Goal: Communication & Community: Answer question/provide support

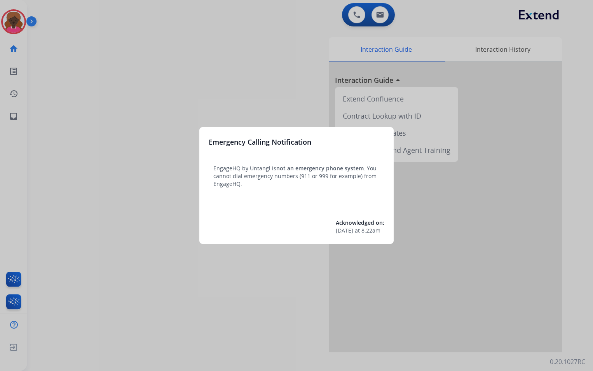
click at [72, 14] on div at bounding box center [296, 185] width 593 height 371
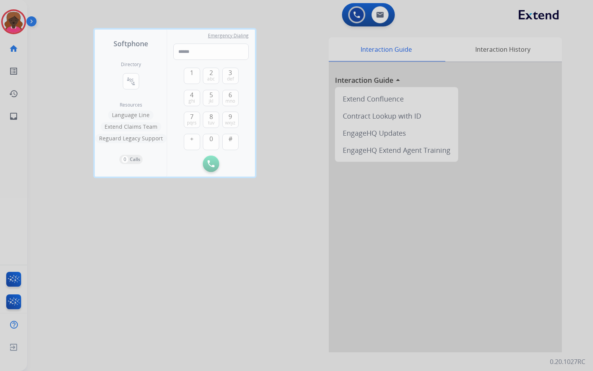
click at [14, 24] on div at bounding box center [296, 185] width 593 height 371
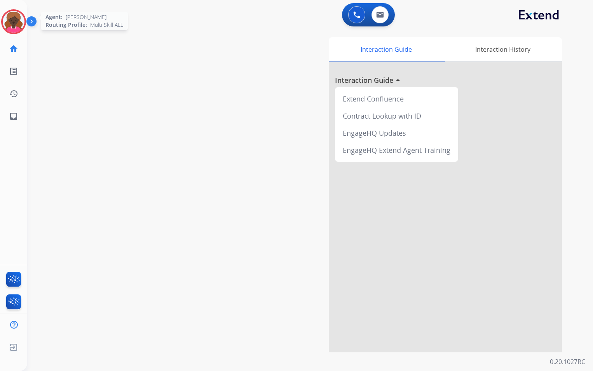
click at [14, 24] on img at bounding box center [14, 22] width 22 height 22
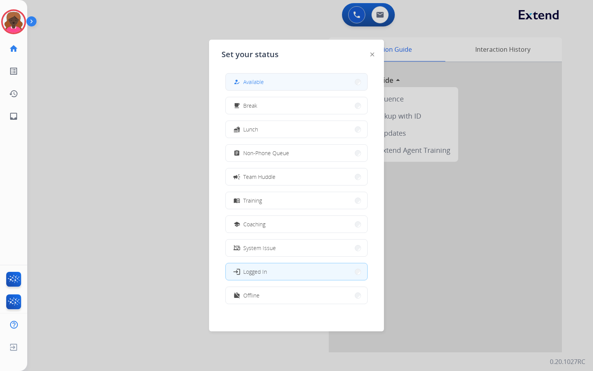
click at [282, 85] on button "how_to_reg Available" at bounding box center [297, 81] width 142 height 17
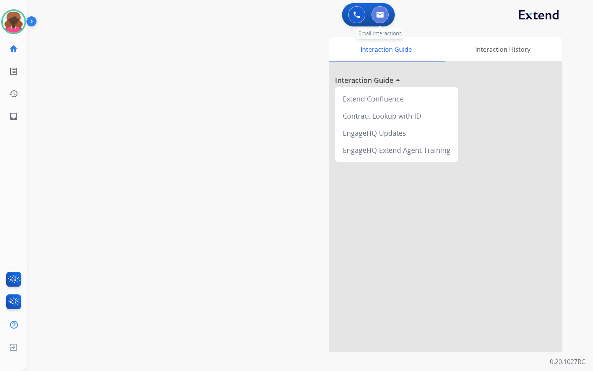
click at [381, 14] on img at bounding box center [380, 15] width 8 height 6
select select "**********"
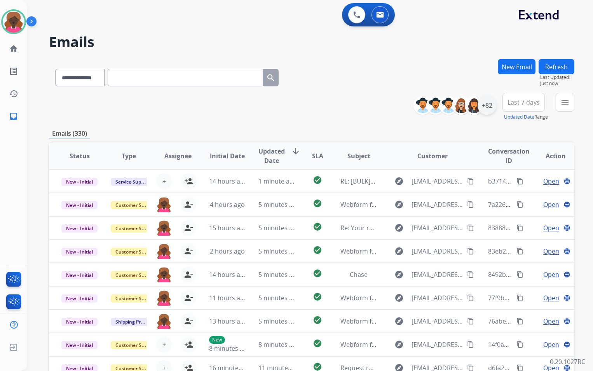
click at [485, 109] on div "+82" at bounding box center [487, 105] width 19 height 19
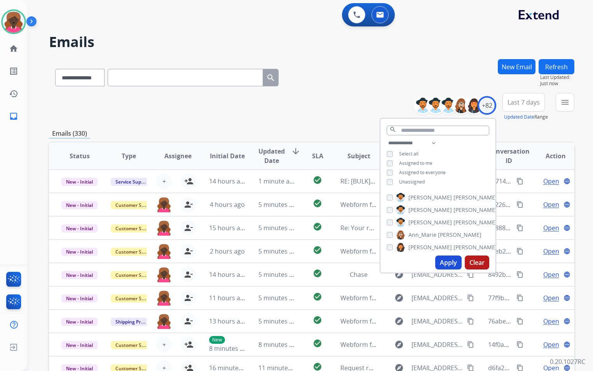
click at [401, 178] on span "Unassigned" at bounding box center [412, 181] width 26 height 7
click at [451, 262] on button "Apply" at bounding box center [448, 262] width 26 height 14
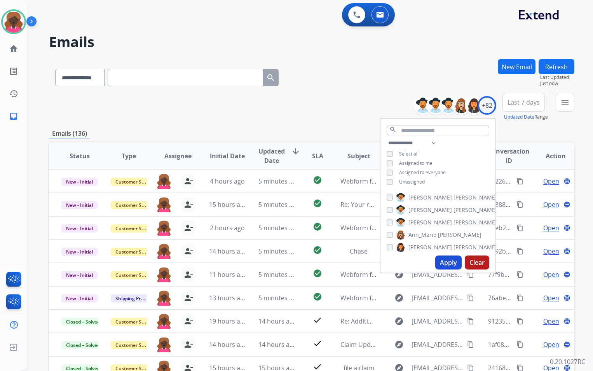
click at [373, 106] on div "**********" at bounding box center [312, 107] width 526 height 28
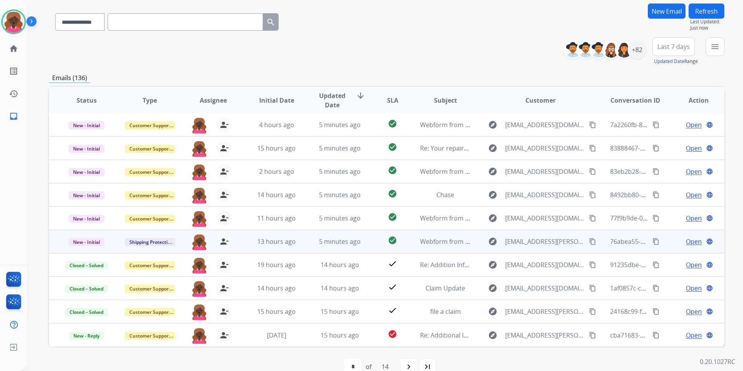
scroll to position [72, 0]
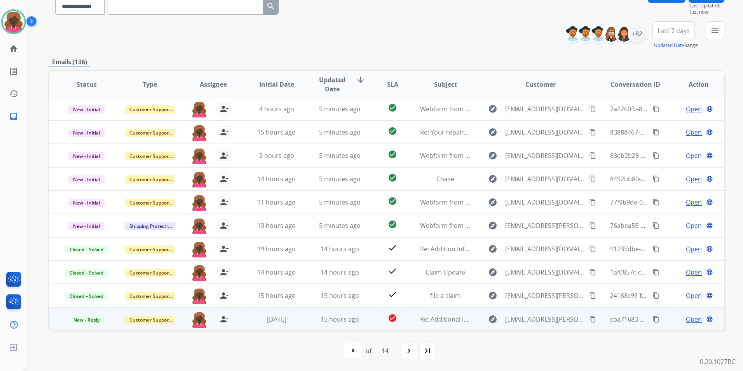
click at [593, 317] on span "Open" at bounding box center [694, 319] width 16 height 9
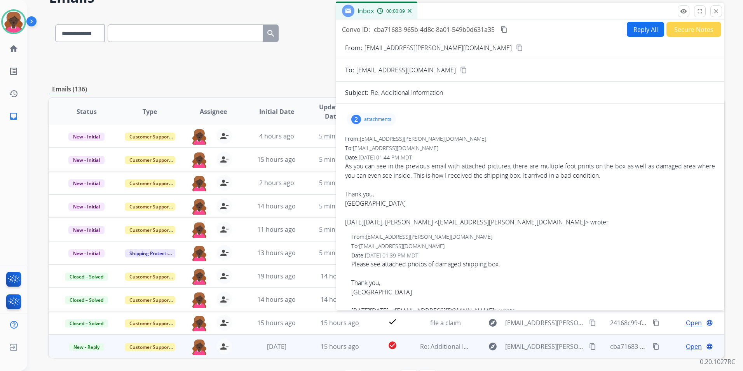
scroll to position [0, 0]
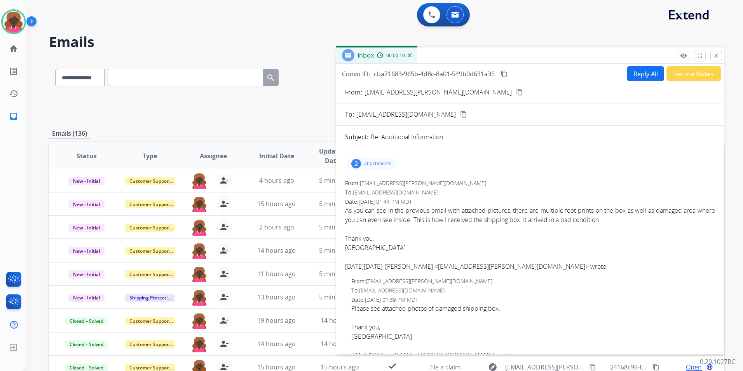
click at [515, 96] on button "content_copy" at bounding box center [519, 91] width 9 height 9
click at [593, 56] on mat-icon "remove_red_eye" at bounding box center [683, 55] width 7 height 7
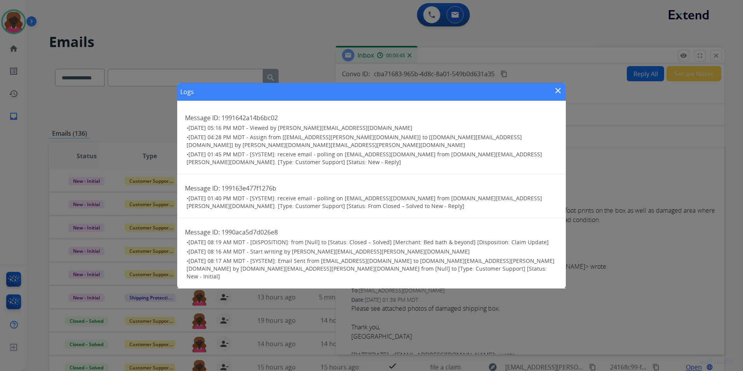
click at [593, 109] on div "Logs close Message ID: 1991642a14b6bc02 • [DATE] 05:16 PM MDT - Viewed by [PERS…" at bounding box center [371, 185] width 743 height 371
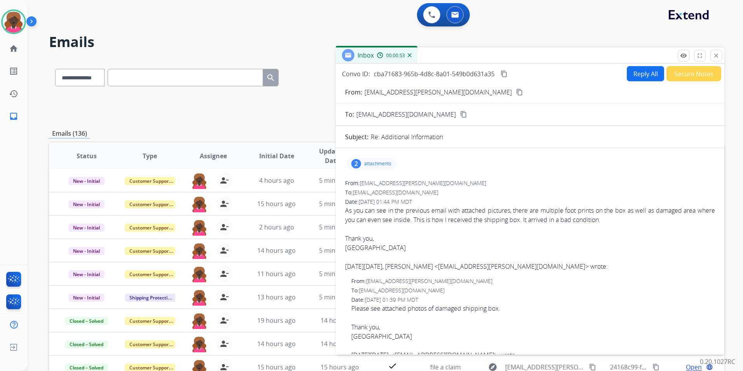
drag, startPoint x: 364, startPoint y: 164, endPoint x: 369, endPoint y: 169, distance: 6.0
click at [364, 164] on p "attachments" at bounding box center [377, 164] width 27 height 6
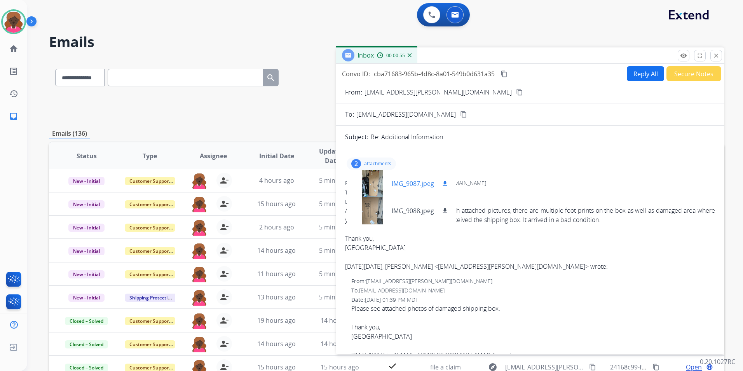
click at [382, 184] on div at bounding box center [372, 183] width 39 height 27
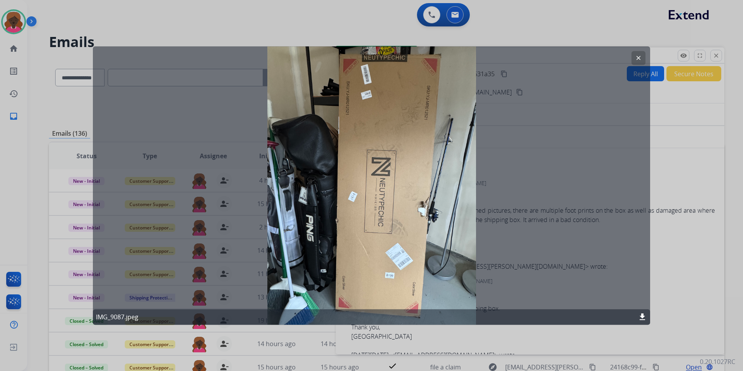
click at [593, 185] on div "clear IMG_9087.jpeg download" at bounding box center [372, 185] width 558 height 278
click at [593, 168] on div at bounding box center [371, 185] width 743 height 371
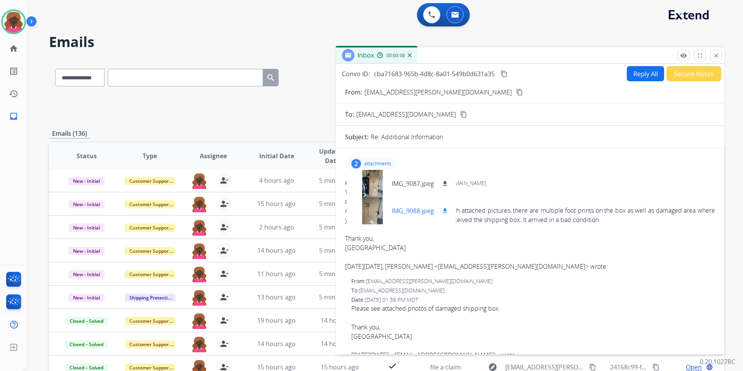
click at [367, 217] on div at bounding box center [372, 210] width 39 height 27
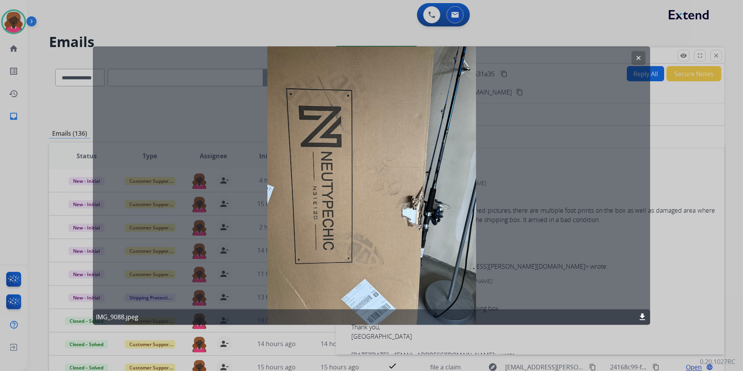
click at [593, 159] on div at bounding box center [371, 185] width 743 height 371
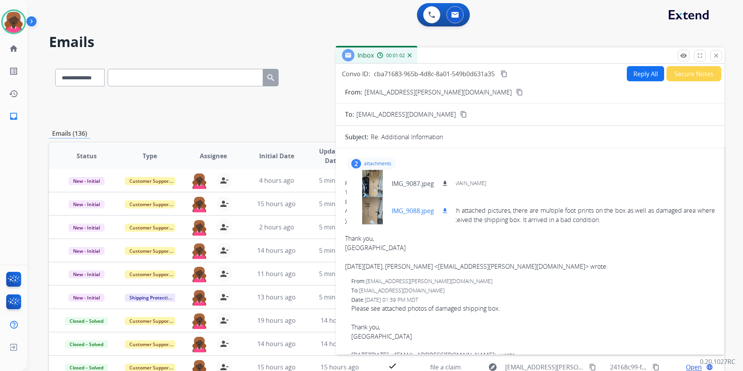
click at [443, 208] on mat-icon "download" at bounding box center [445, 210] width 7 height 7
click at [449, 182] on mat-icon "download" at bounding box center [445, 183] width 7 height 7
click at [508, 73] on mat-icon "content_copy" at bounding box center [504, 73] width 7 height 7
click at [593, 71] on button "Secure Notes" at bounding box center [694, 73] width 55 height 15
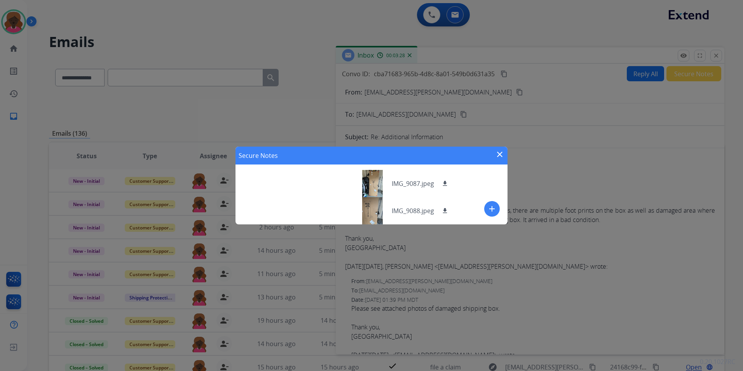
click at [582, 174] on div "Secure Notes close add" at bounding box center [371, 185] width 743 height 371
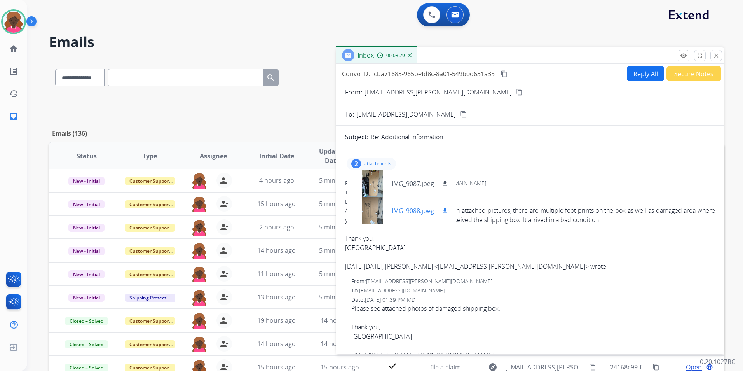
click at [446, 209] on mat-icon "download" at bounding box center [445, 210] width 7 height 7
click at [593, 66] on button "Secure Notes" at bounding box center [694, 73] width 55 height 15
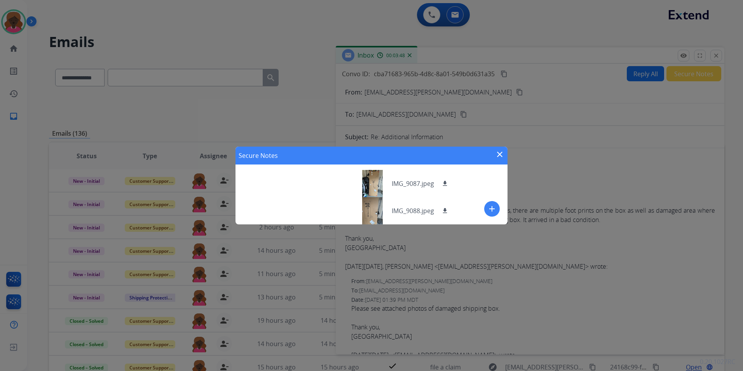
click at [488, 209] on button "add" at bounding box center [492, 209] width 16 height 16
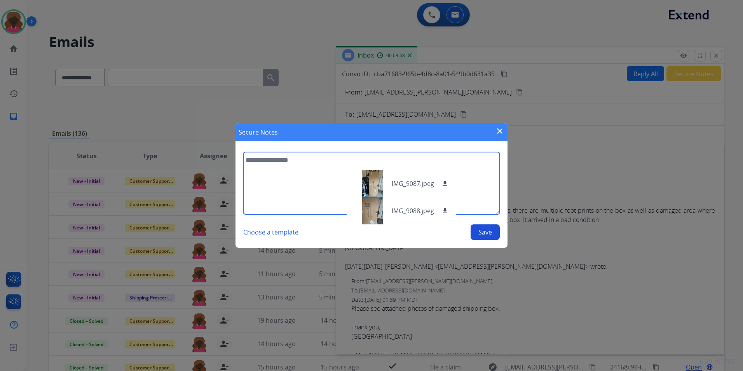
click at [255, 212] on textarea at bounding box center [371, 183] width 257 height 62
type textarea "**********"
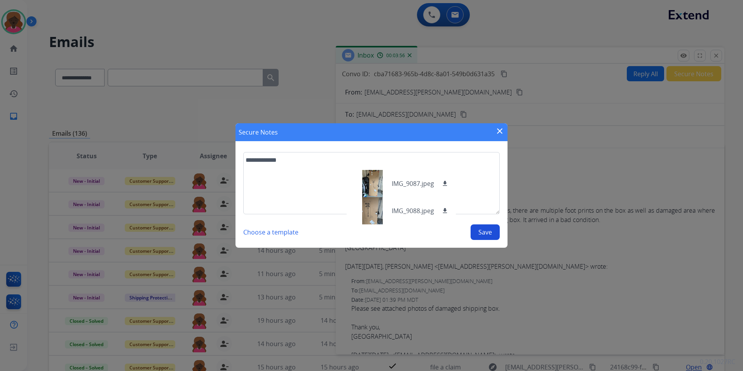
drag, startPoint x: 483, startPoint y: 235, endPoint x: 510, endPoint y: 216, distance: 32.6
click at [484, 234] on button "Save" at bounding box center [485, 232] width 29 height 16
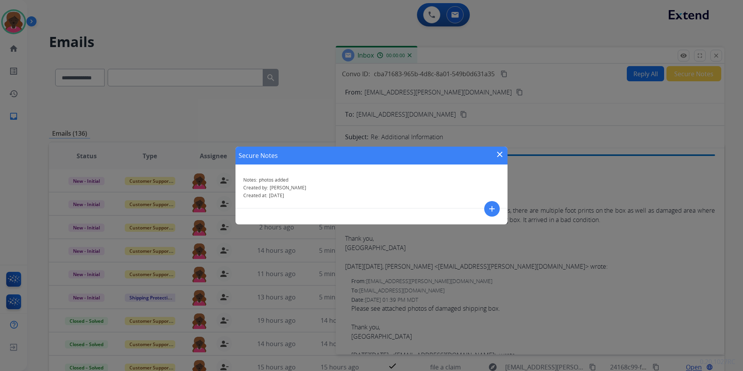
click at [593, 156] on div "Secure Notes close Notes: photos added Created by: [PERSON_NAME] Created at: [D…" at bounding box center [371, 185] width 743 height 371
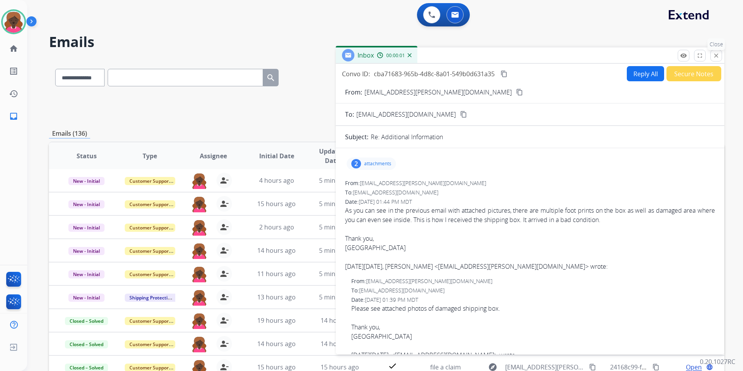
click at [593, 54] on button "close Close" at bounding box center [717, 56] width 12 height 12
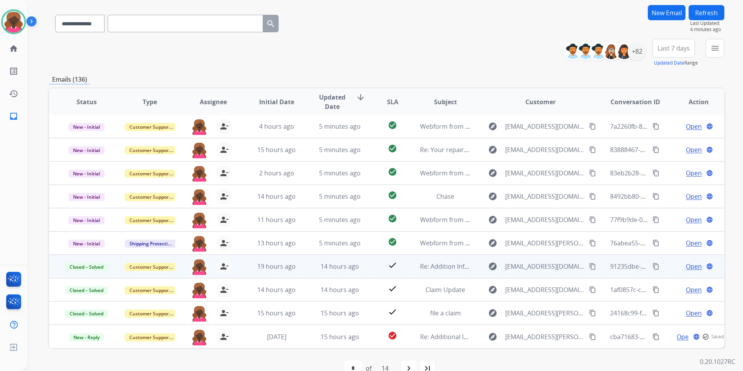
scroll to position [72, 0]
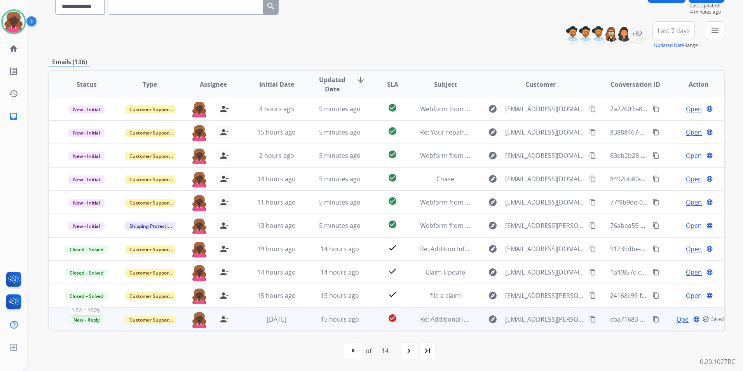
click at [86, 318] on span "New - Reply" at bounding box center [86, 320] width 35 height 8
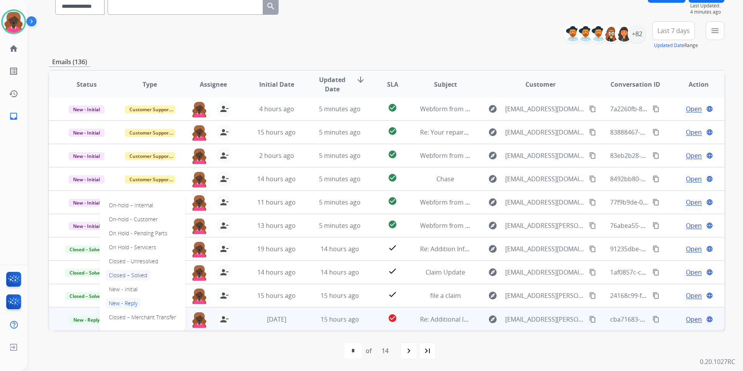
click at [129, 276] on p "Closed – Solved" at bounding box center [128, 275] width 45 height 11
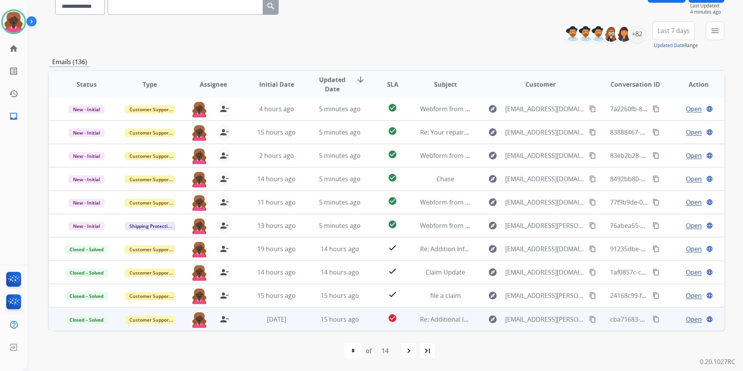
click at [460, 72] on th "Subject" at bounding box center [439, 84] width 63 height 27
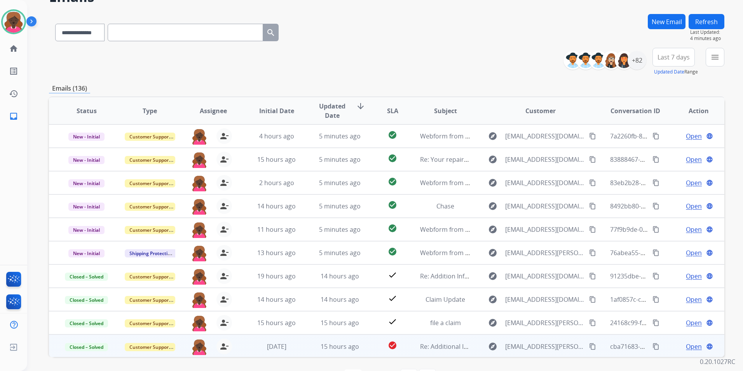
scroll to position [0, 0]
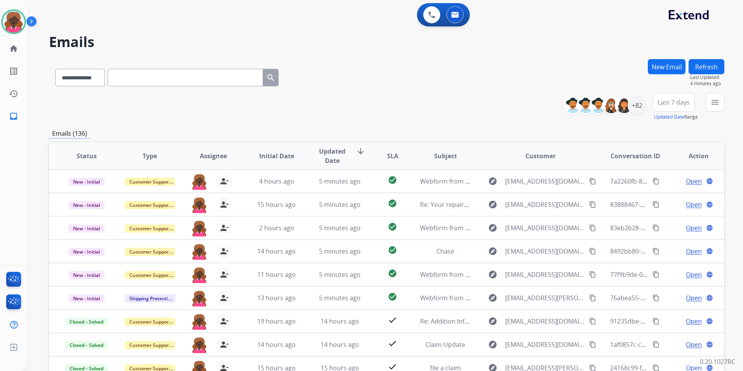
click at [593, 62] on button "Refresh" at bounding box center [707, 66] width 36 height 15
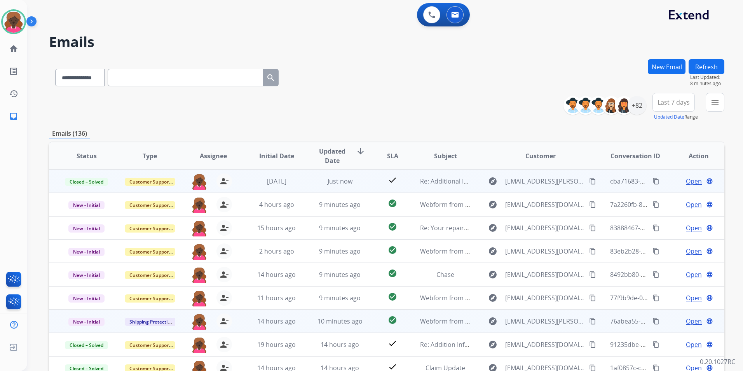
click at [593, 322] on span "Open" at bounding box center [694, 321] width 16 height 9
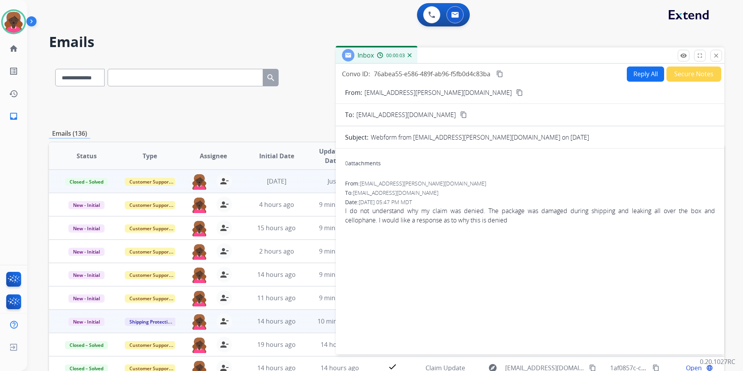
drag, startPoint x: 456, startPoint y: 88, endPoint x: 455, endPoint y: 92, distance: 4.6
click at [515, 88] on button "content_copy" at bounding box center [519, 92] width 9 height 9
click at [593, 78] on button "Reply All" at bounding box center [645, 73] width 37 height 15
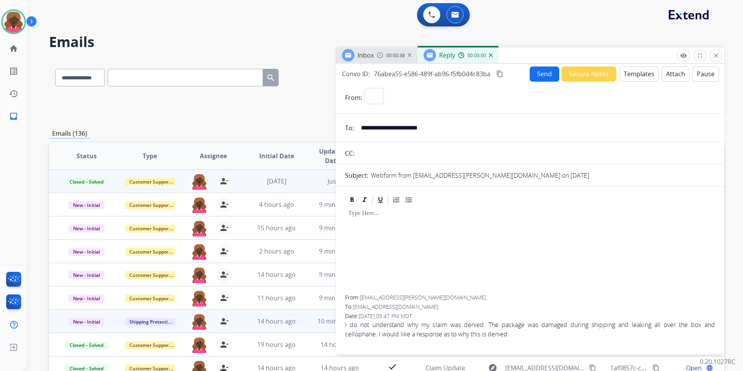
select select "**********"
click at [466, 252] on div at bounding box center [530, 251] width 370 height 88
click at [593, 73] on button "Templates" at bounding box center [639, 73] width 39 height 15
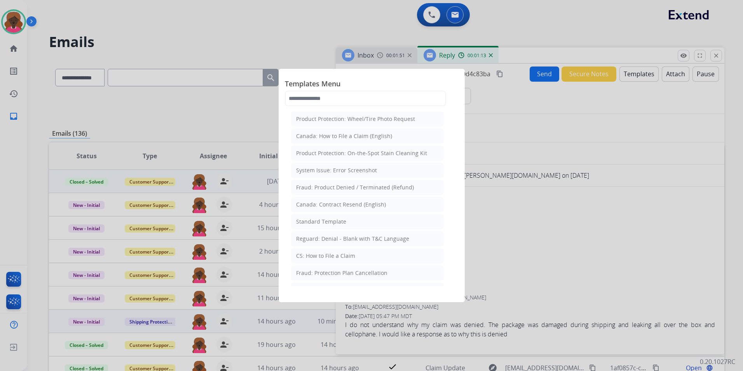
click at [54, 44] on div at bounding box center [371, 185] width 743 height 371
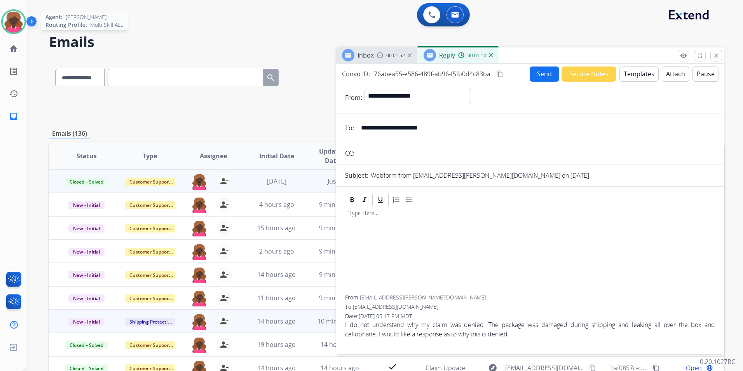
click at [14, 21] on img at bounding box center [14, 22] width 22 height 22
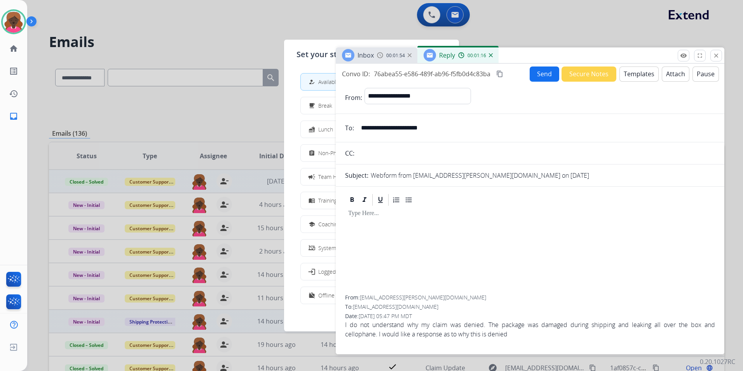
click at [215, 61] on div at bounding box center [371, 185] width 743 height 371
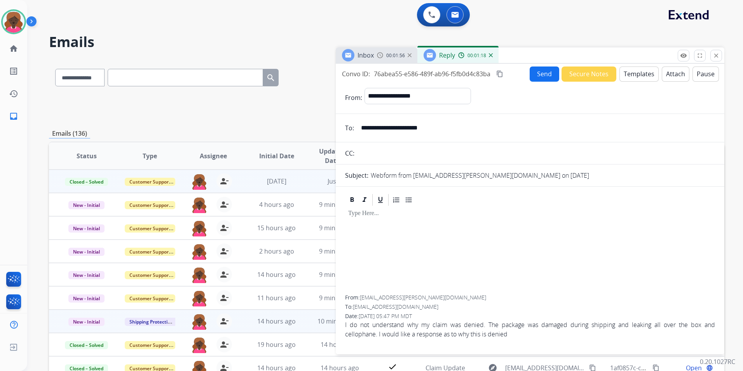
drag, startPoint x: 719, startPoint y: 61, endPoint x: 530, endPoint y: 51, distance: 188.9
click at [593, 61] on button "close Close" at bounding box center [717, 56] width 12 height 12
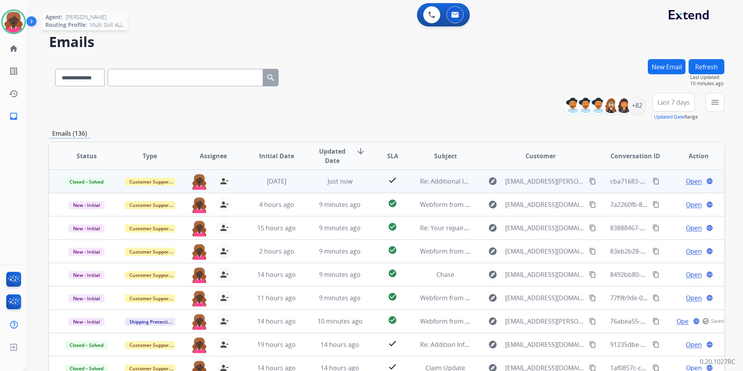
click at [21, 21] on img at bounding box center [14, 22] width 22 height 22
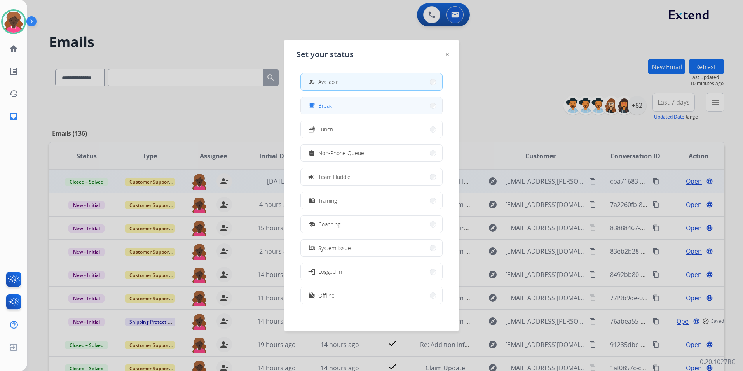
click at [348, 106] on button "free_breakfast Break" at bounding box center [372, 105] width 142 height 17
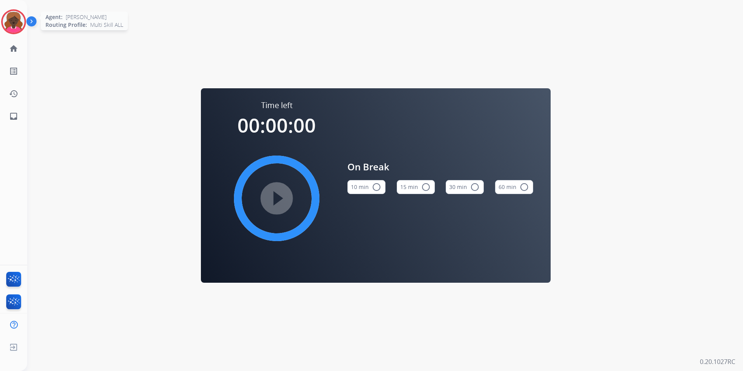
click at [12, 22] on img at bounding box center [14, 22] width 22 height 22
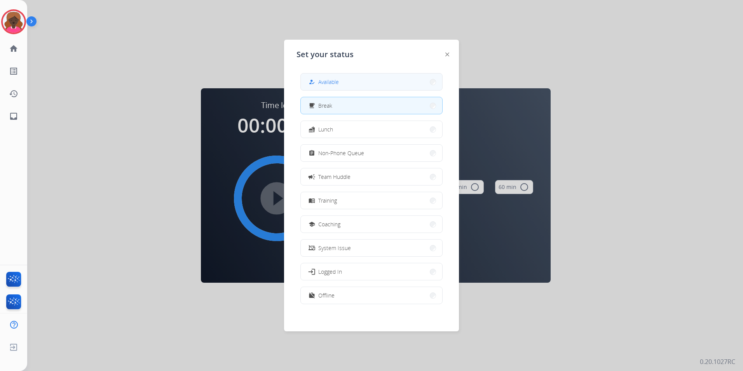
click at [327, 86] on div "how_to_reg Available" at bounding box center [323, 81] width 32 height 9
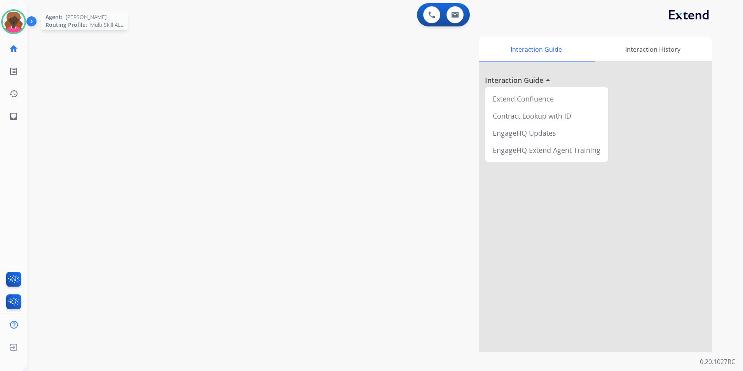
click at [17, 29] on img at bounding box center [14, 22] width 22 height 22
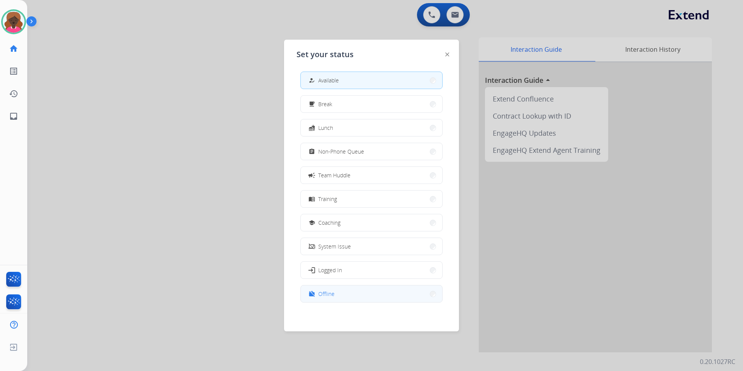
scroll to position [2, 0]
click at [385, 288] on button "work_off Offline" at bounding box center [372, 293] width 142 height 17
